Goal: Task Accomplishment & Management: Complete application form

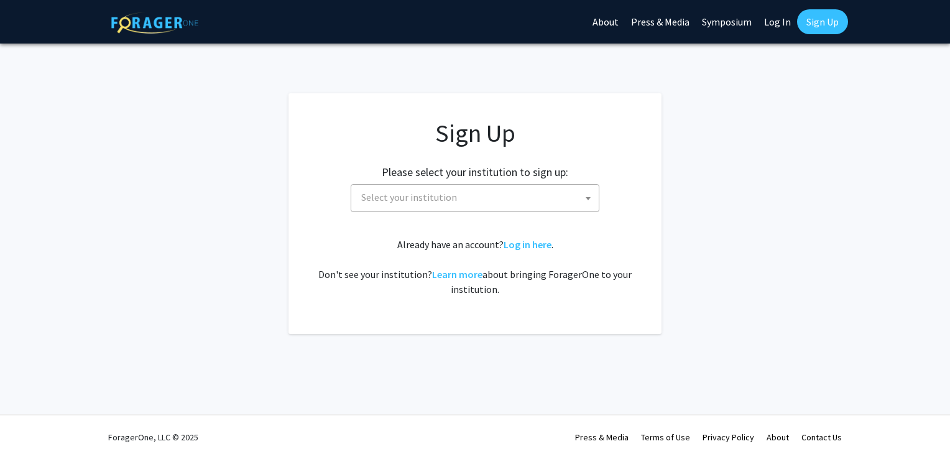
click at [591, 195] on span at bounding box center [588, 198] width 12 height 27
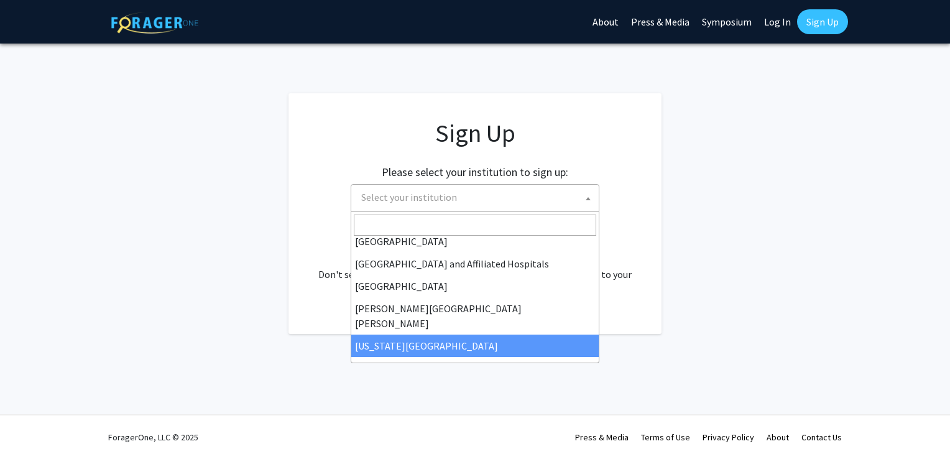
scroll to position [186, 0]
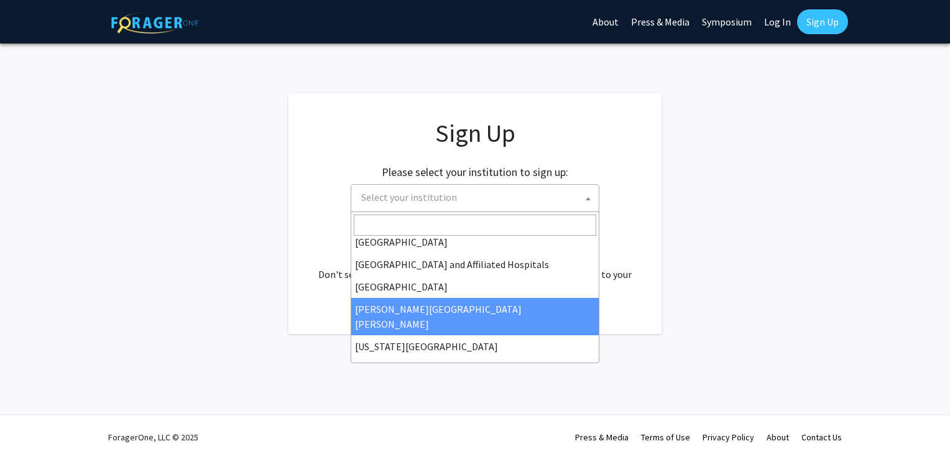
select select "1"
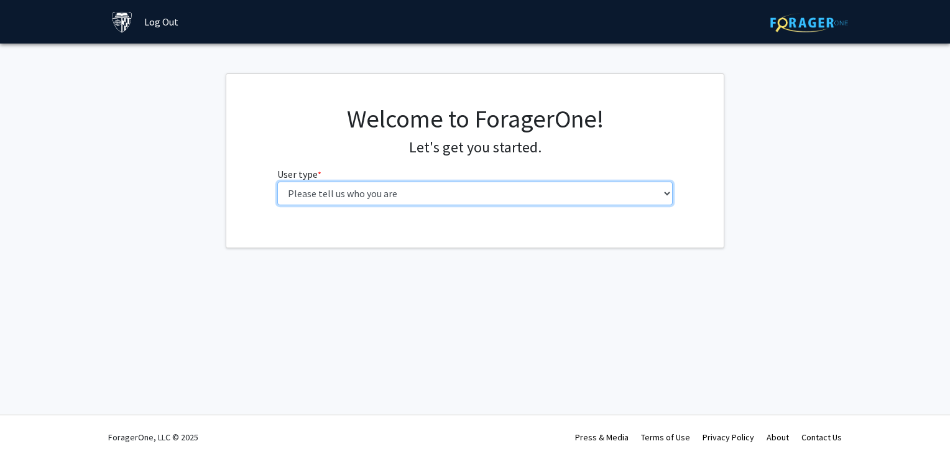
click at [663, 193] on select "Please tell us who you are Undergraduate Student Master's Student Doctoral Cand…" at bounding box center [475, 194] width 396 height 24
select select "2: masters"
click at [277, 182] on select "Please tell us who you are Undergraduate Student Master's Student Doctoral Cand…" at bounding box center [475, 194] width 396 height 24
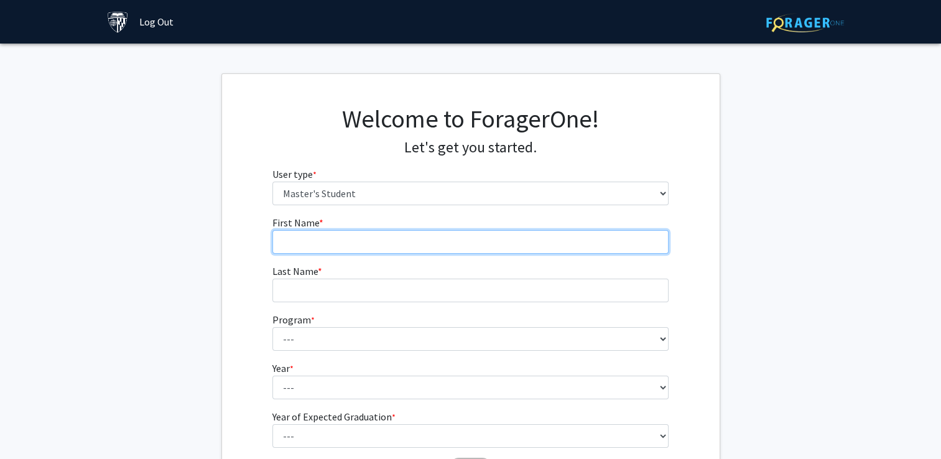
click at [297, 241] on input "First Name * required" at bounding box center [470, 242] width 396 height 24
type input "David"
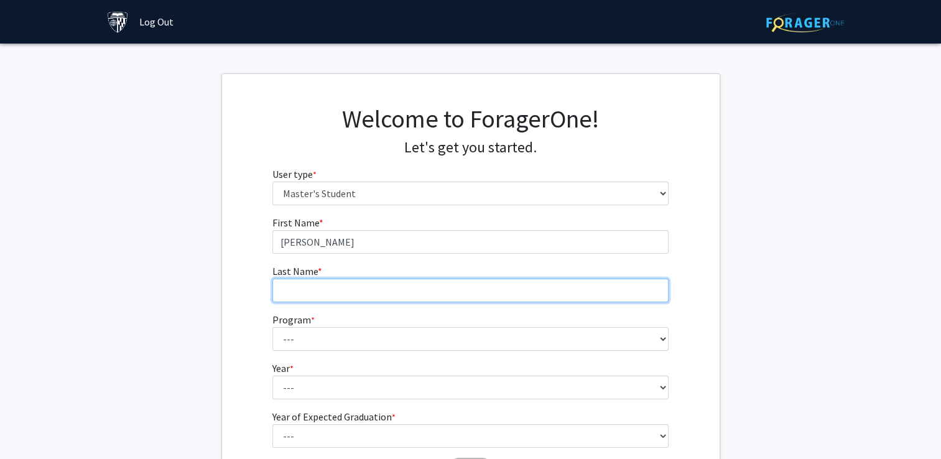
type input "Lane"
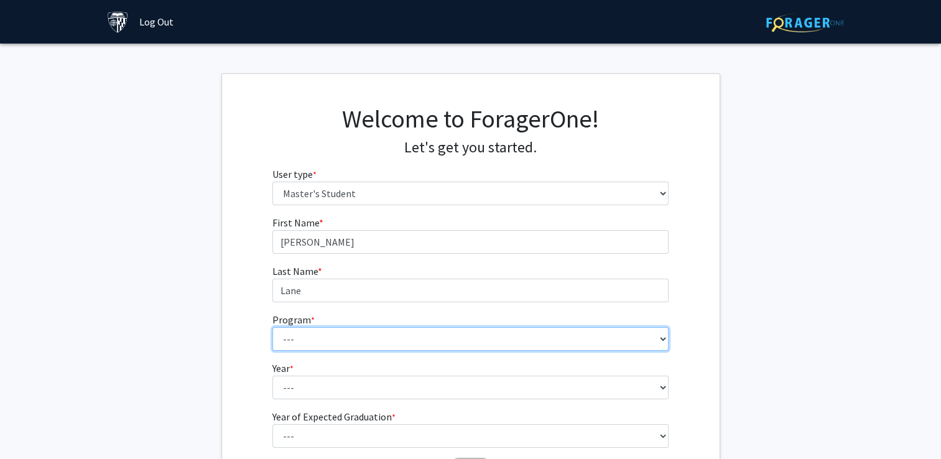
click at [657, 339] on select "--- Anatomy Education Applied and Computational Mathematics Applied Biomedical …" at bounding box center [470, 339] width 396 height 24
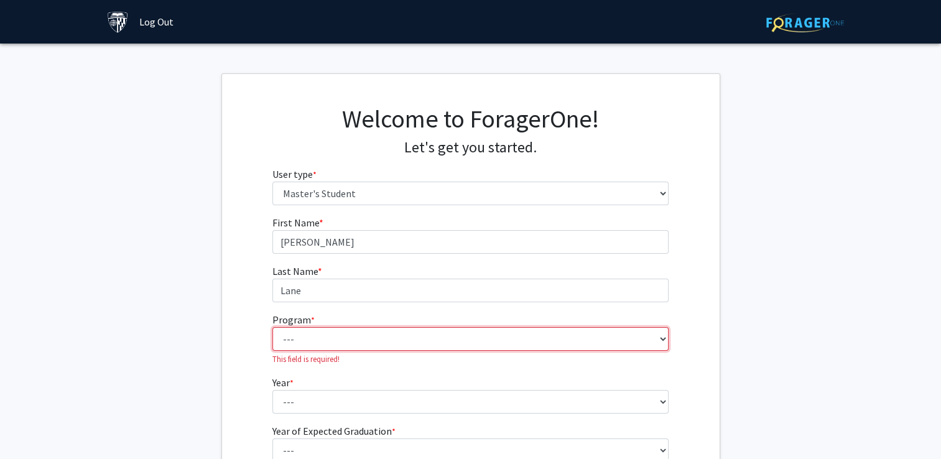
click at [661, 337] on select "--- Anatomy Education Applied and Computational Mathematics Applied Biomedical …" at bounding box center [470, 339] width 396 height 24
select select "109: 109"
click at [272, 327] on select "--- Anatomy Education Applied and Computational Mathematics Applied Biomedical …" at bounding box center [470, 339] width 396 height 24
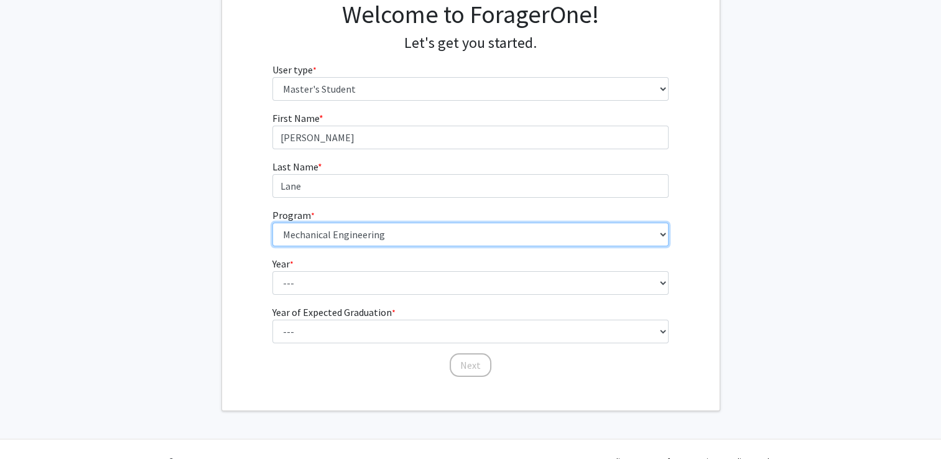
scroll to position [128, 0]
